Goal: Download file/media

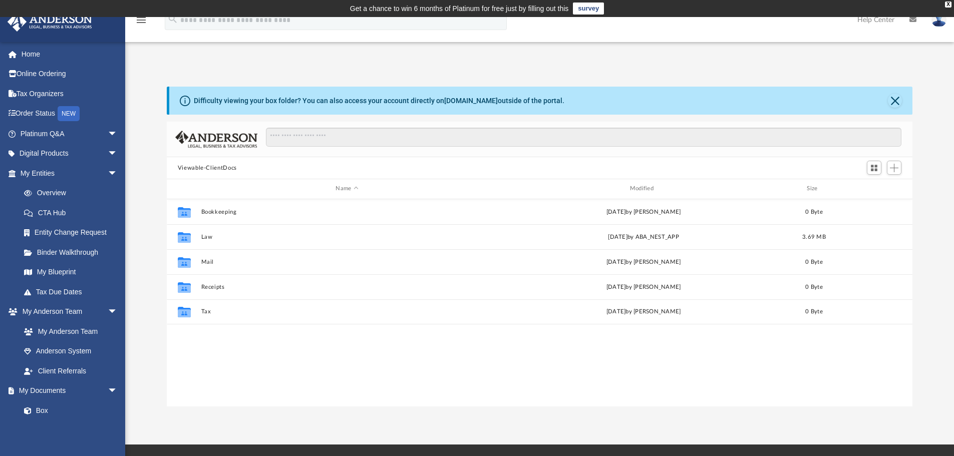
scroll to position [220, 738]
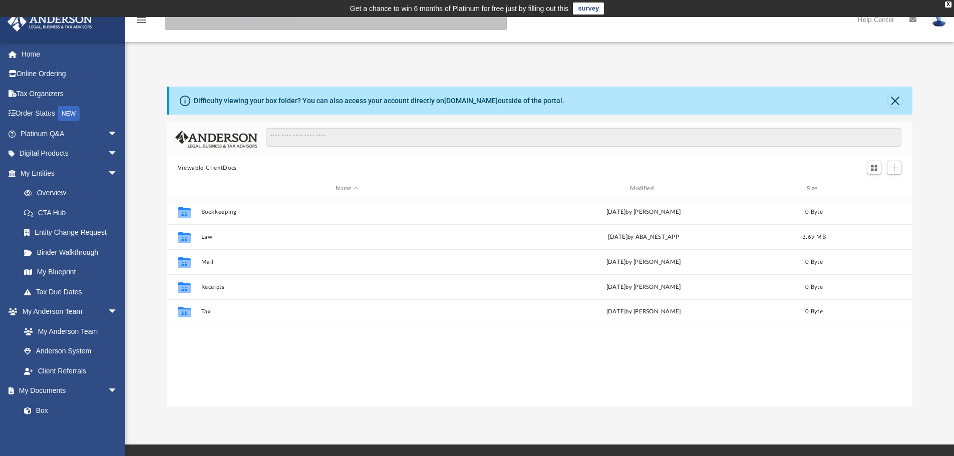
click at [214, 27] on input "search" at bounding box center [336, 20] width 342 height 20
type input "******"
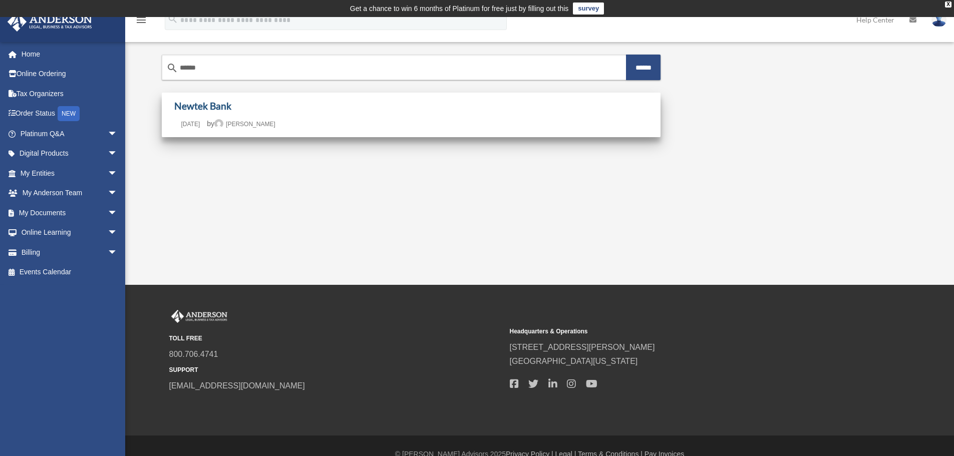
click at [205, 107] on link "Newtek Bank" at bounding box center [202, 106] width 57 height 12
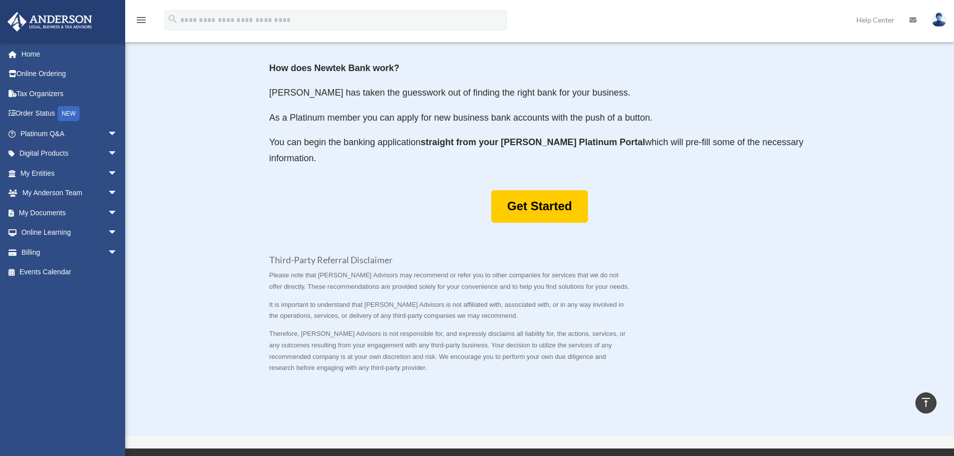
scroll to position [501, 0]
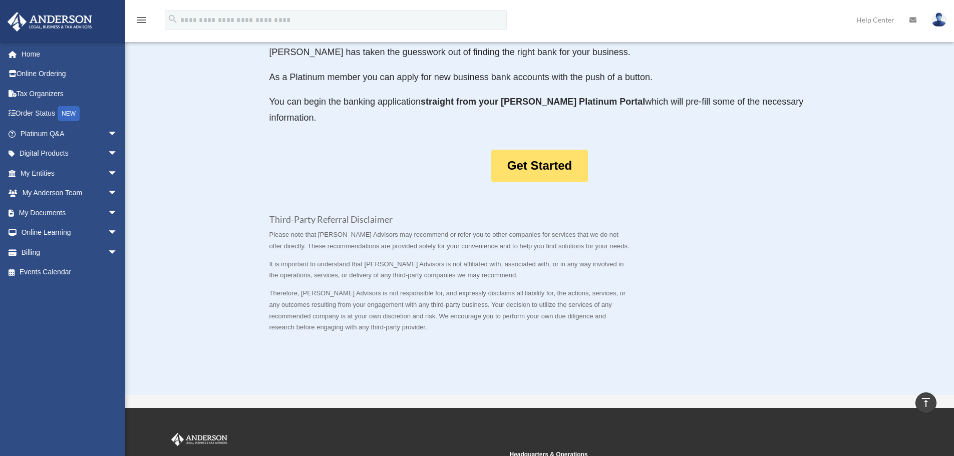
click at [542, 162] on link "Get Started" at bounding box center [539, 166] width 97 height 33
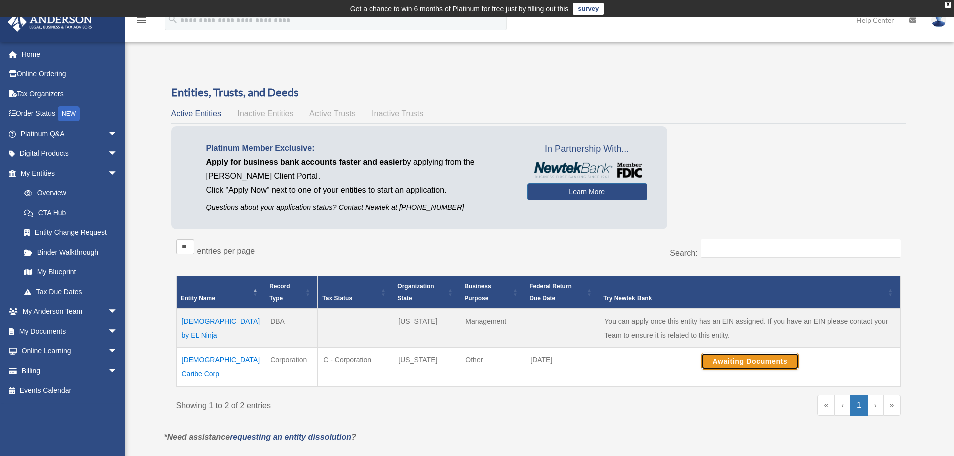
click at [727, 358] on button "Awaiting Documents" at bounding box center [750, 361] width 98 height 17
click at [108, 312] on span "arrow_drop_down" at bounding box center [118, 312] width 20 height 21
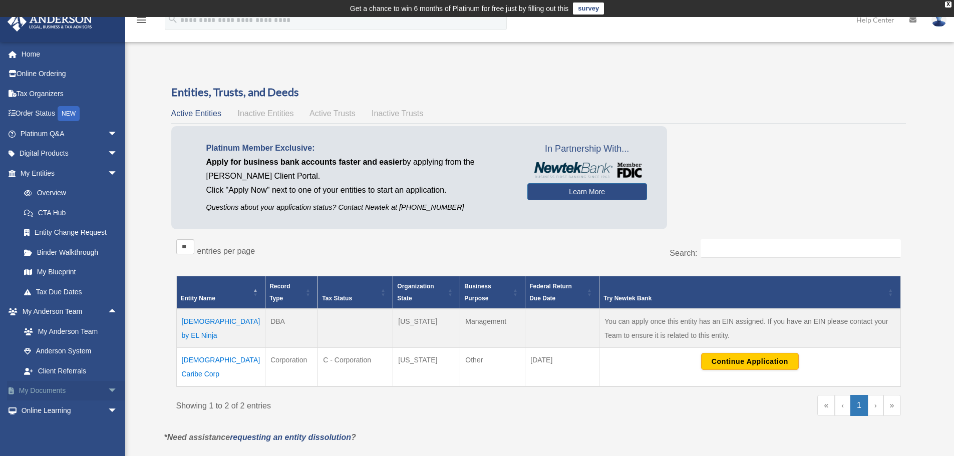
click at [108, 389] on span "arrow_drop_down" at bounding box center [118, 391] width 20 height 21
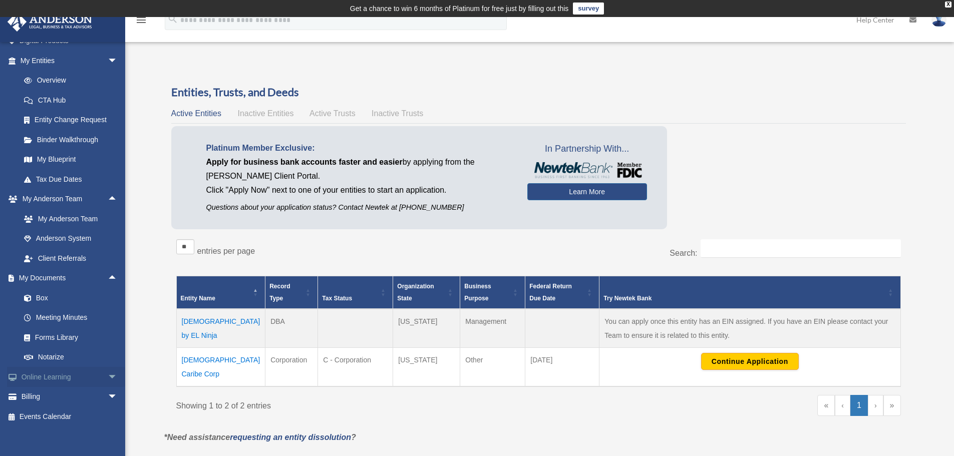
scroll to position [119, 0]
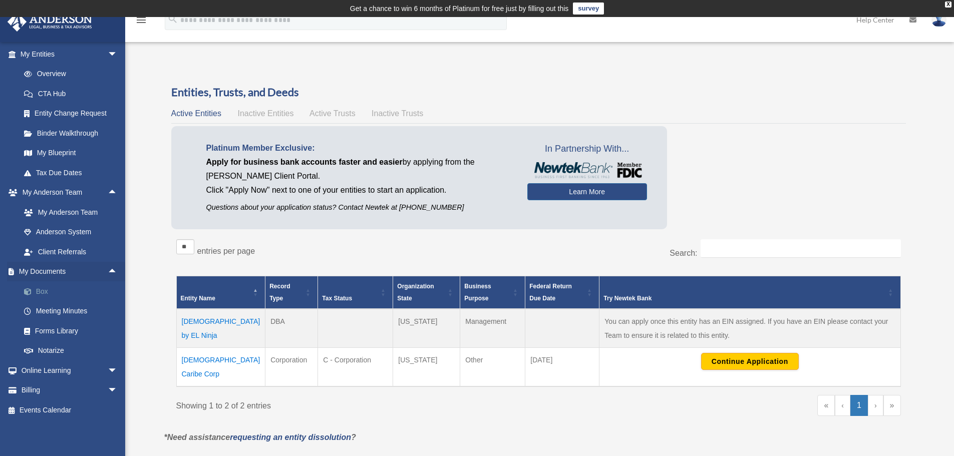
click at [43, 292] on link "Box" at bounding box center [73, 291] width 119 height 20
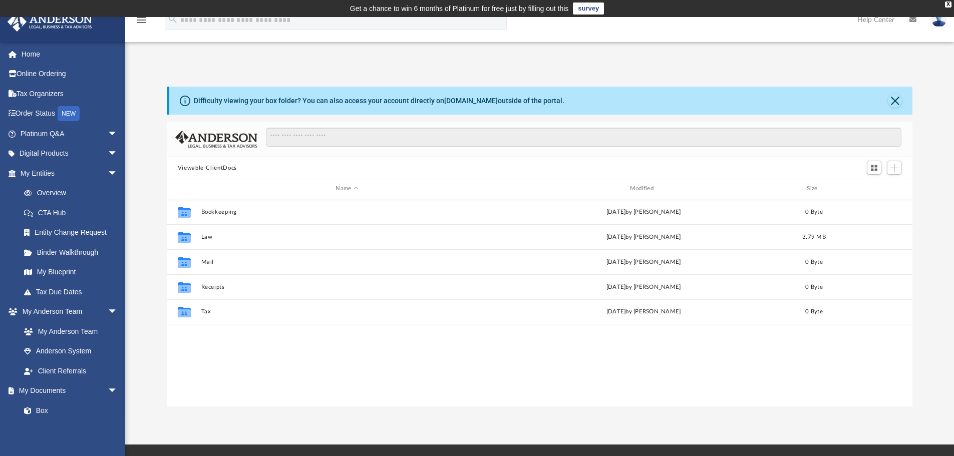
scroll to position [220, 738]
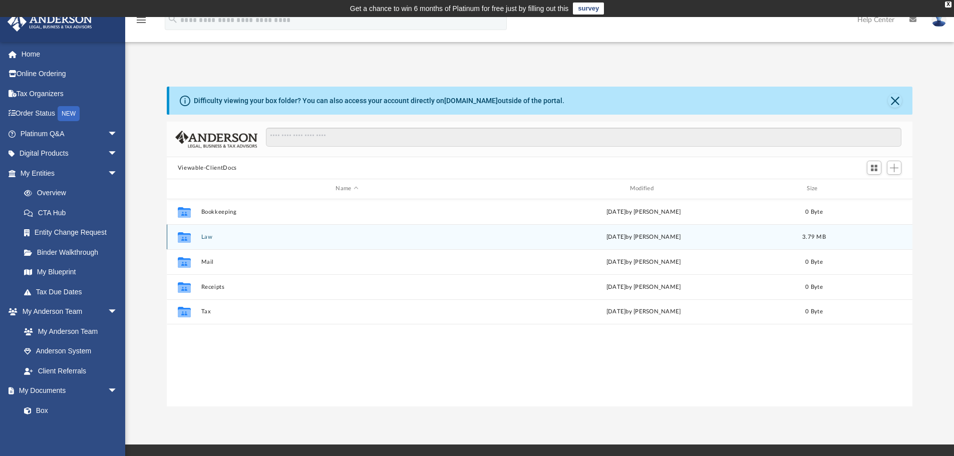
click at [206, 236] on button "Law" at bounding box center [347, 237] width 292 height 7
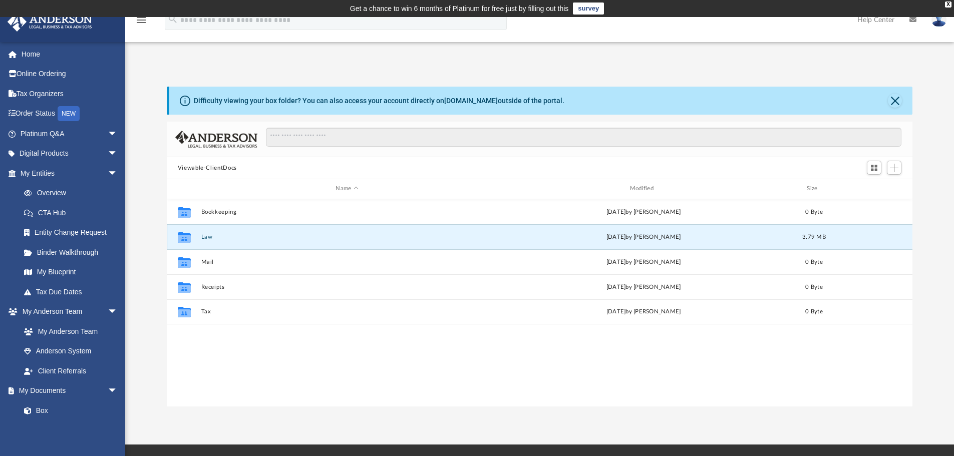
click at [206, 236] on button "Law" at bounding box center [347, 237] width 292 height 7
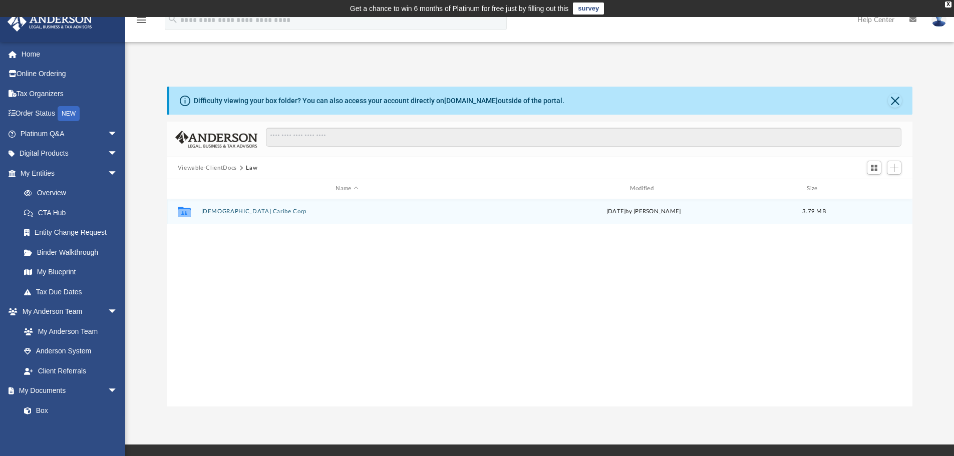
click at [216, 212] on button "[DEMOGRAPHIC_DATA] Caribe Corp" at bounding box center [347, 211] width 292 height 7
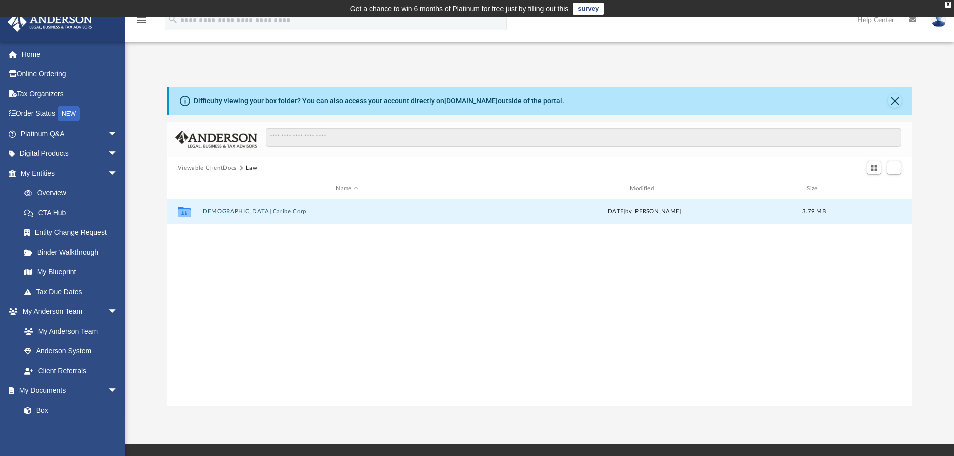
click at [216, 212] on button "[DEMOGRAPHIC_DATA] Caribe Corp" at bounding box center [347, 211] width 292 height 7
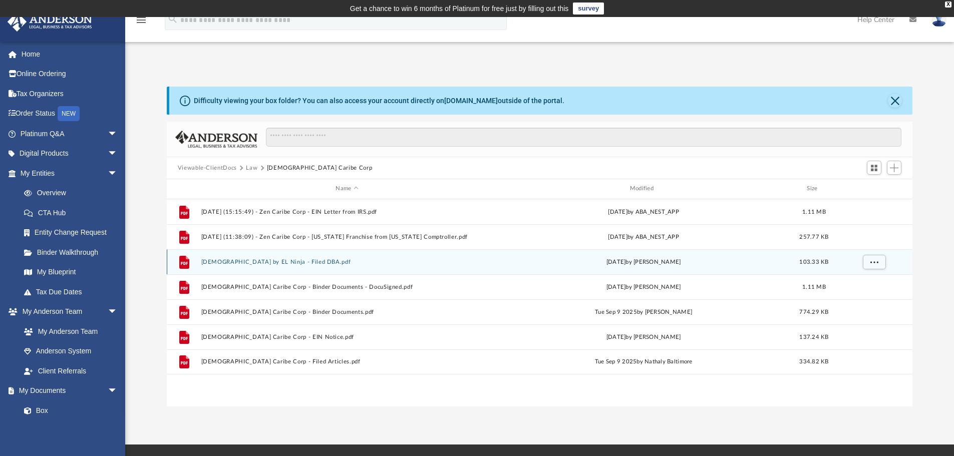
click at [244, 260] on button "ZEN by EL Ninja - Filed DBA.pdf" at bounding box center [347, 262] width 292 height 7
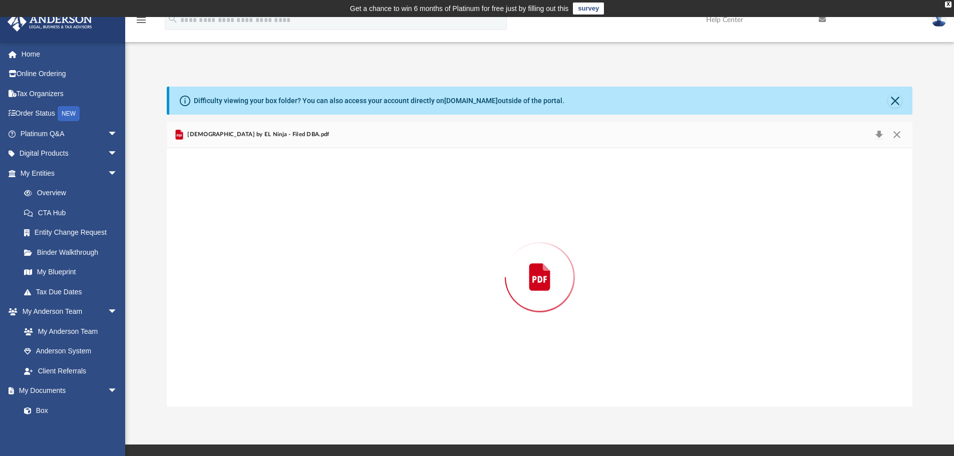
click at [244, 260] on div "Preview" at bounding box center [540, 277] width 746 height 258
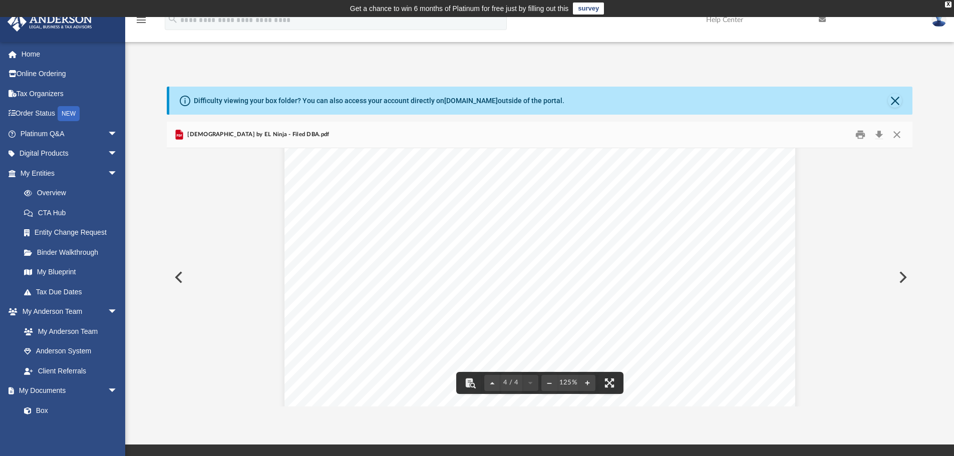
scroll to position [1994, 0]
click at [878, 135] on button "Download" at bounding box center [879, 135] width 18 height 16
